Goal: Transaction & Acquisition: Purchase product/service

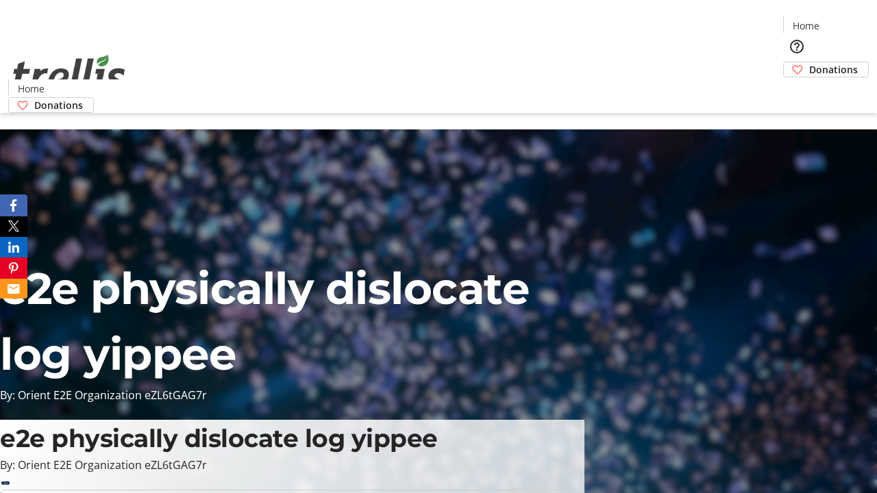
click at [809, 62] on span "Donations" at bounding box center [833, 69] width 49 height 14
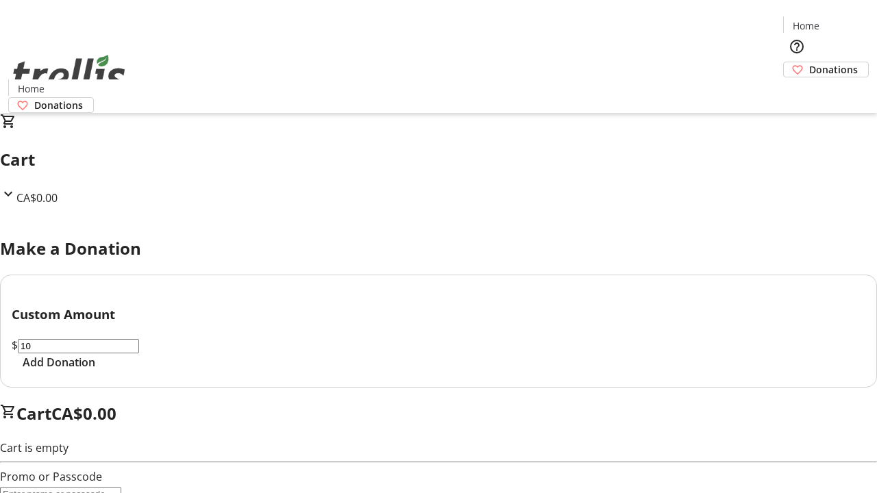
click at [95, 371] on span "Add Donation" at bounding box center [59, 362] width 73 height 16
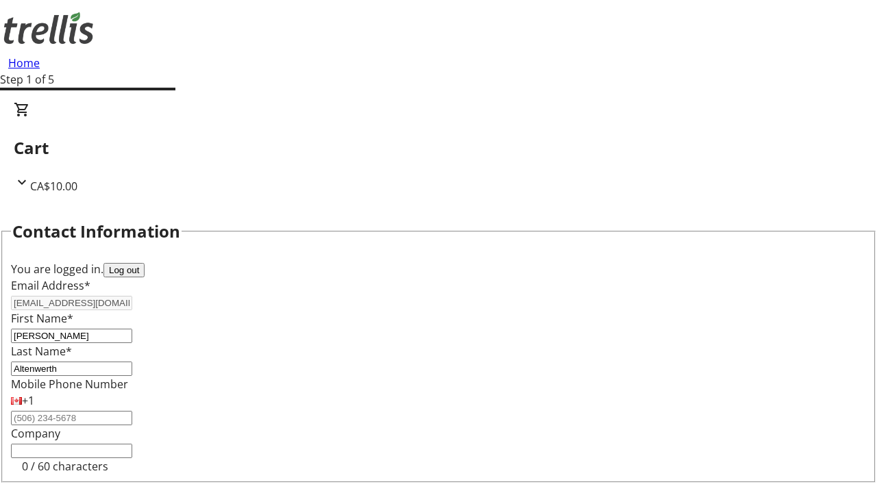
select select "CA"
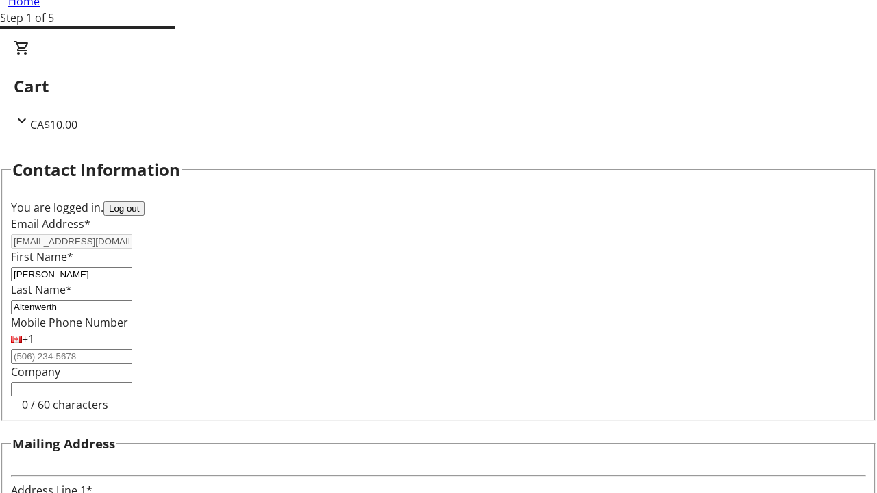
type input "[STREET_ADDRESS][PERSON_NAME]"
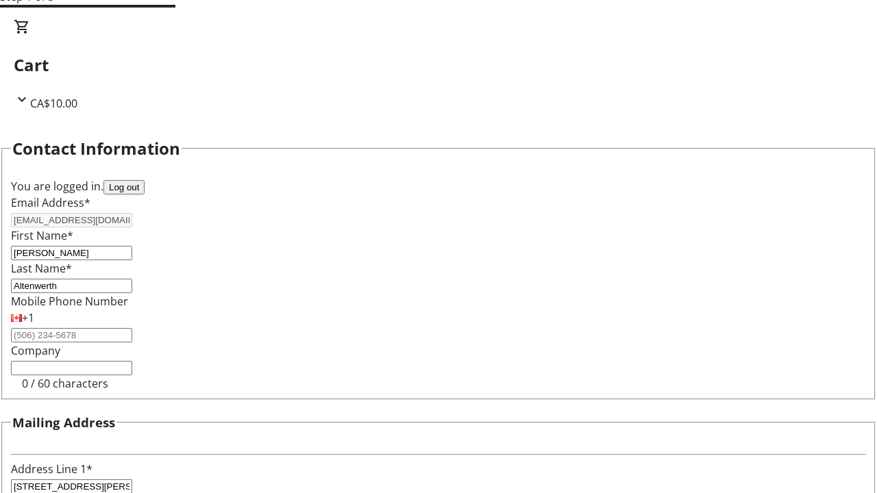
type input "Kelowna"
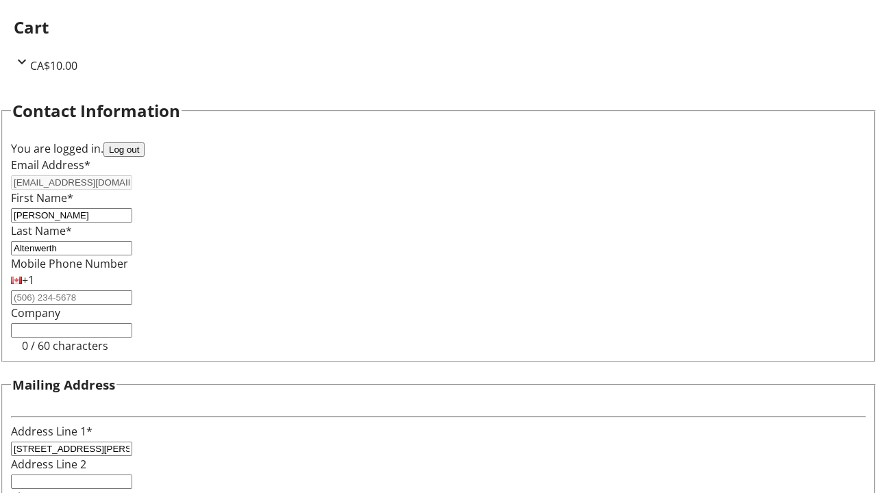
select select "BC"
type input "Kelowna"
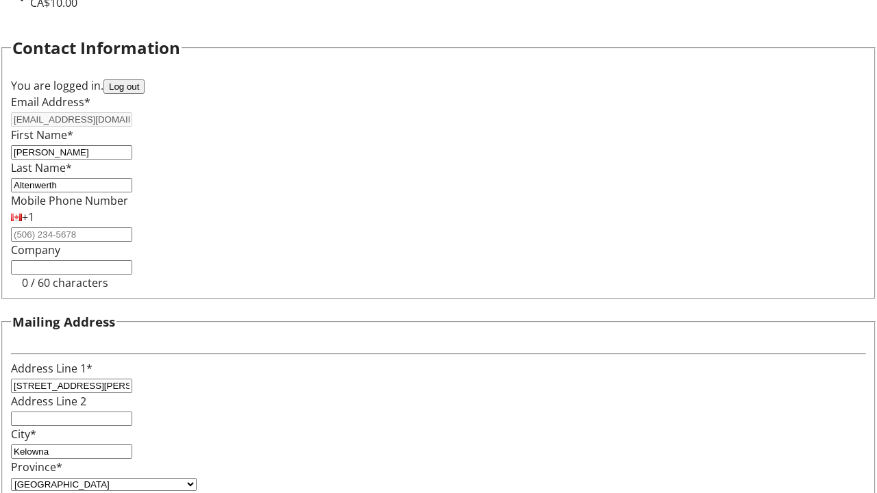
type input "V1Y 0C2"
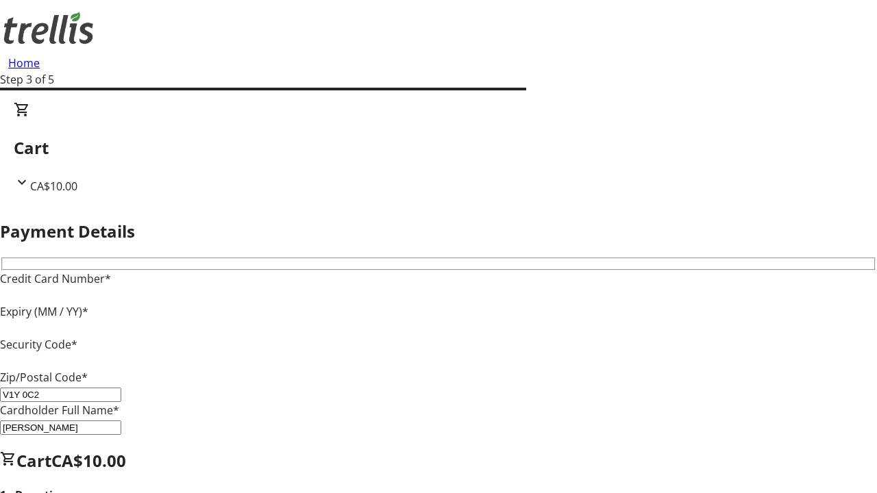
type input "V1Y 0C2"
